Goal: Transaction & Acquisition: Purchase product/service

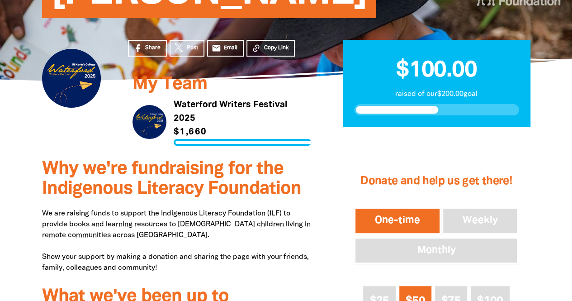
click at [173, 112] on link "Link to Waterford Writers Festival 2025" at bounding box center [221, 121] width 179 height 47
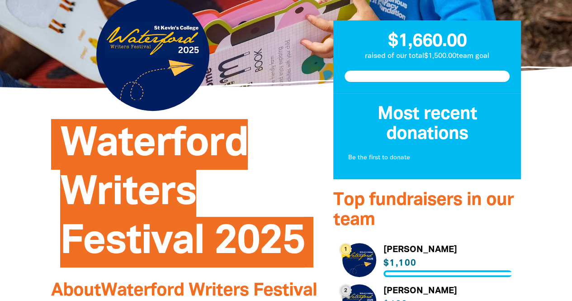
scroll to position [291, 0]
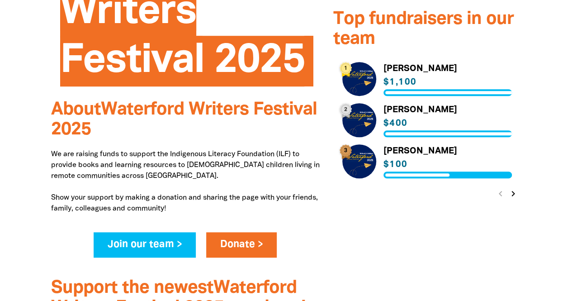
click at [390, 146] on link "Link to [PERSON_NAME]" at bounding box center [427, 161] width 170 height 34
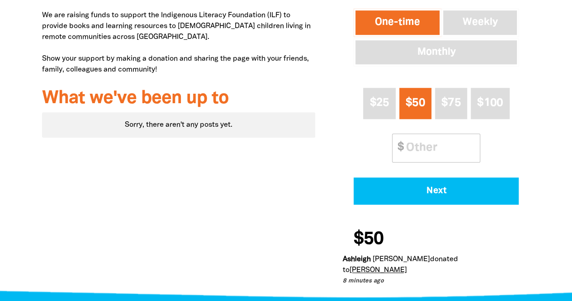
scroll to position [350, 0]
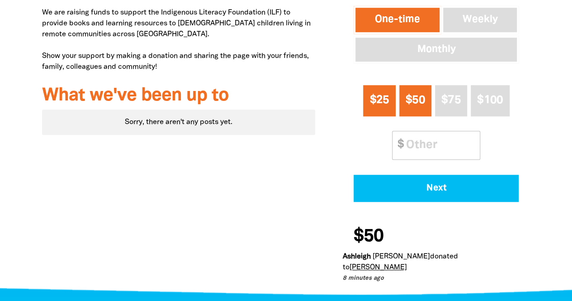
click at [385, 97] on span "$25" at bounding box center [378, 100] width 19 height 10
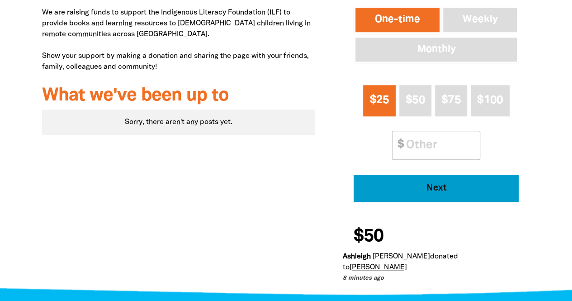
click at [424, 188] on span "Next" at bounding box center [436, 187] width 140 height 9
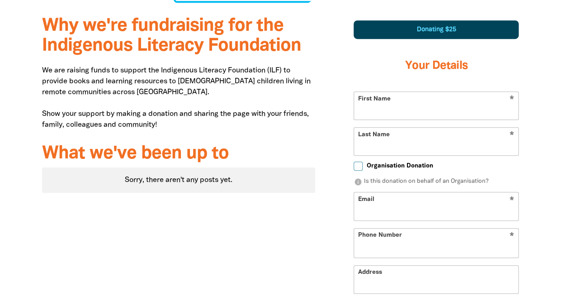
select select "AU"
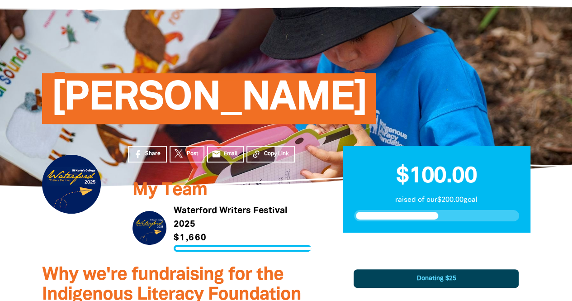
scroll to position [39, 0]
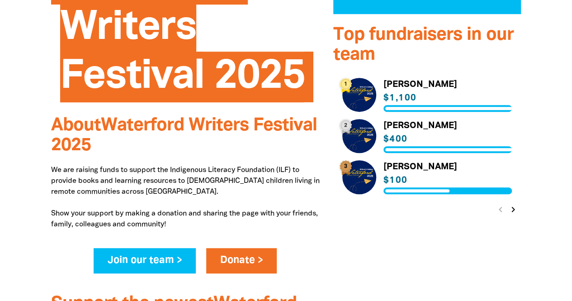
scroll to position [276, 0]
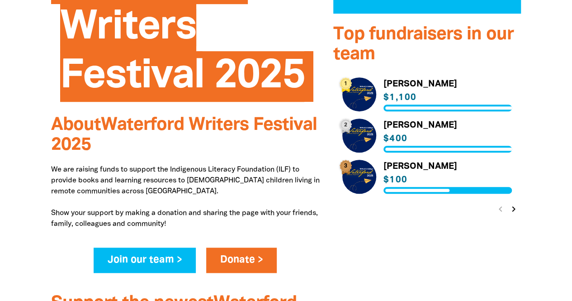
click at [513, 207] on icon "chevron_right" at bounding box center [513, 208] width 11 height 11
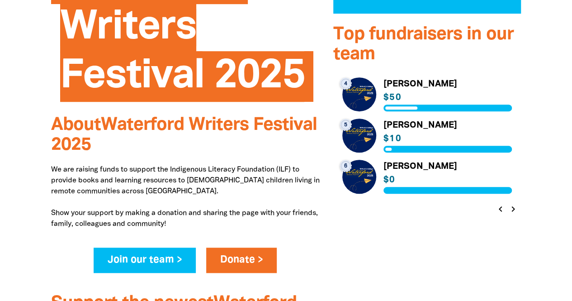
drag, startPoint x: 513, startPoint y: 207, endPoint x: 522, endPoint y: 226, distance: 21.4
click at [515, 210] on icon "chevron_right" at bounding box center [513, 208] width 11 height 11
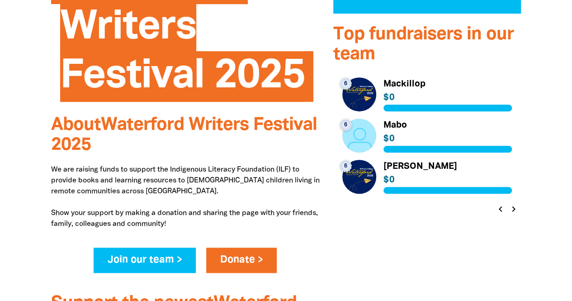
click at [515, 210] on icon "chevron_right" at bounding box center [513, 208] width 11 height 11
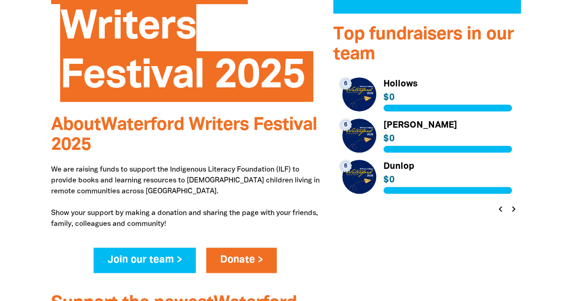
click at [515, 210] on icon "chevron_right" at bounding box center [513, 208] width 11 height 11
click at [515, 210] on div "chevron_left chevron_right" at bounding box center [506, 209] width 28 height 16
click at [494, 210] on button "chevron_left" at bounding box center [500, 208] width 13 height 13
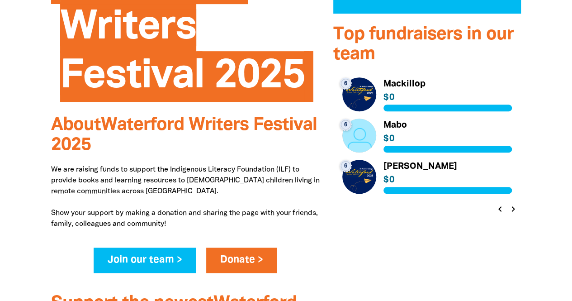
click at [494, 210] on button "chevron_left" at bounding box center [500, 208] width 13 height 13
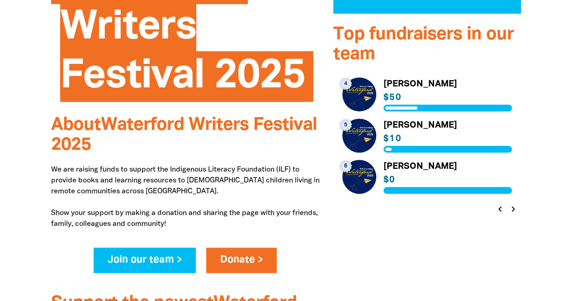
click at [494, 210] on button "chevron_left" at bounding box center [500, 208] width 13 height 13
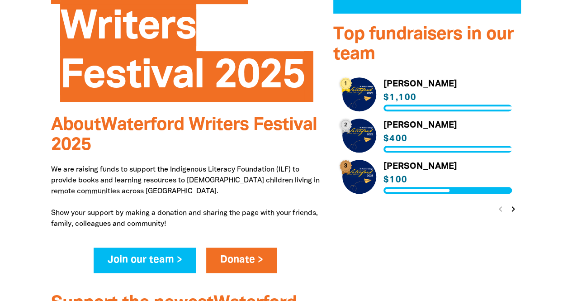
click at [394, 127] on link "Link to [PERSON_NAME]" at bounding box center [427, 135] width 170 height 34
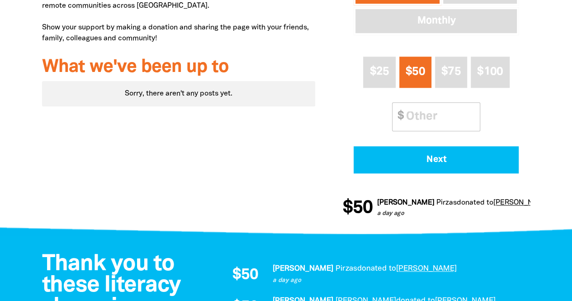
scroll to position [378, 0]
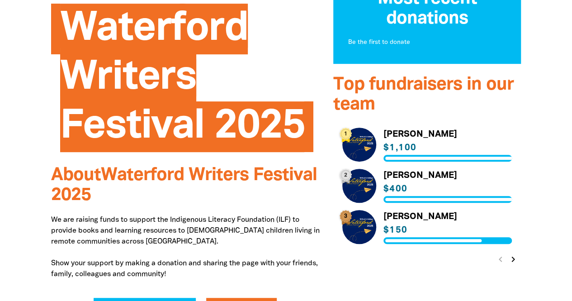
scroll to position [230, 0]
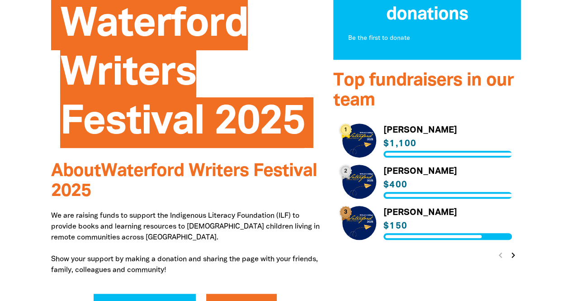
click at [473, 231] on link "Link to [PERSON_NAME]" at bounding box center [427, 223] width 170 height 34
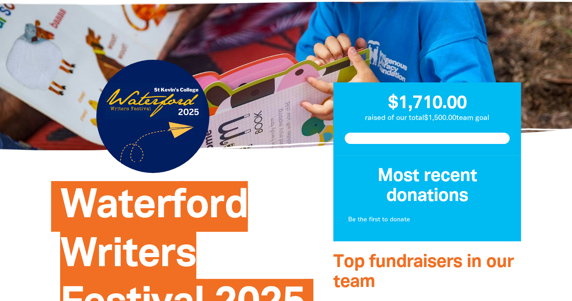
scroll to position [48, 0]
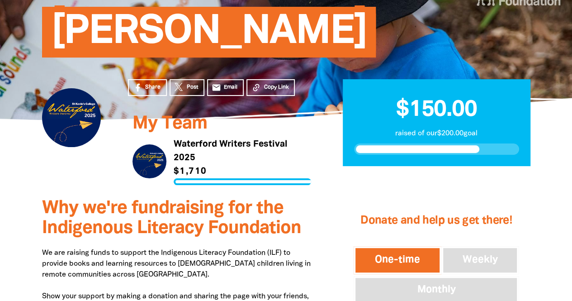
scroll to position [122, 0]
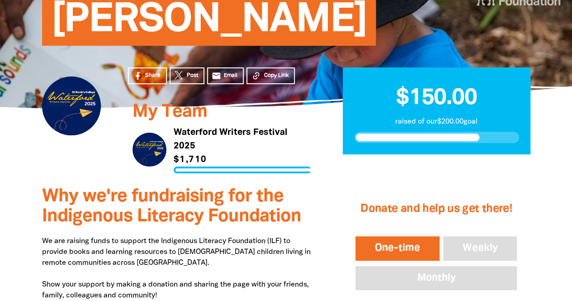
click at [228, 132] on link "Link to Waterford Writers Festival 2025" at bounding box center [221, 149] width 179 height 47
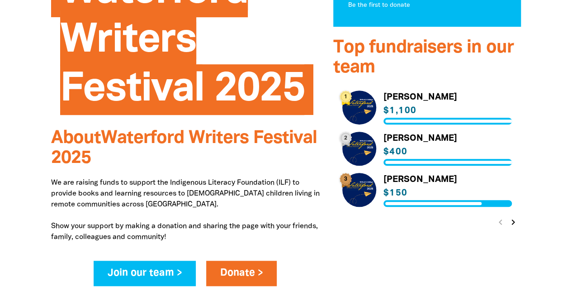
scroll to position [270, 0]
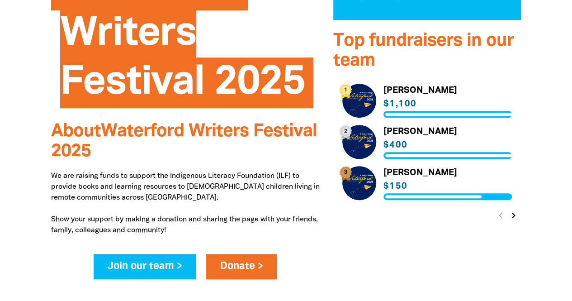
click at [508, 216] on icon "chevron_right" at bounding box center [513, 215] width 11 height 11
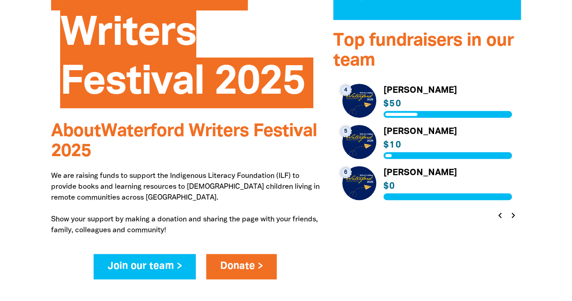
click at [501, 217] on icon "chevron_left" at bounding box center [499, 215] width 11 height 11
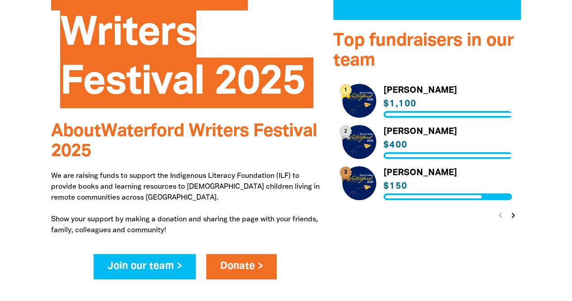
click at [398, 109] on link "Link to [PERSON_NAME]" at bounding box center [427, 101] width 170 height 34
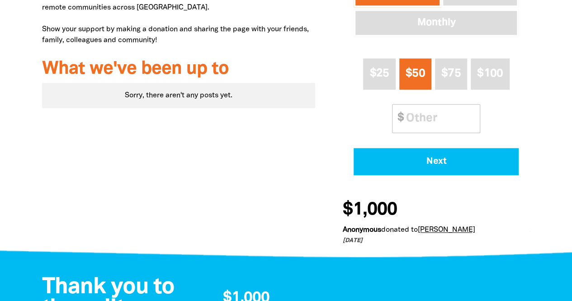
scroll to position [377, 0]
